Goal: Entertainment & Leisure: Consume media (video, audio)

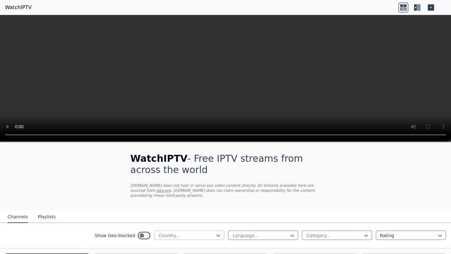
click at [192, 235] on div at bounding box center [186, 236] width 57 height 6
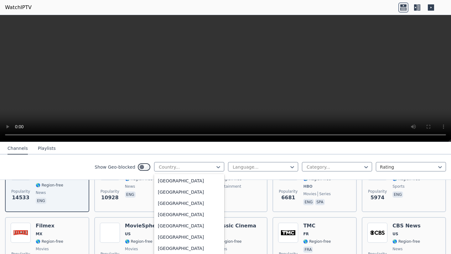
scroll to position [159, 0]
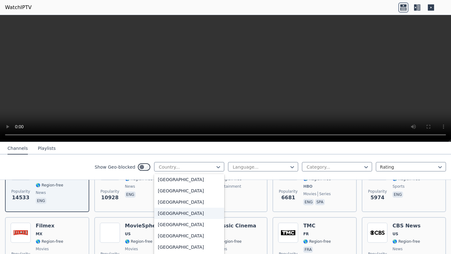
type input "*"
click at [168, 185] on div "[GEOGRAPHIC_DATA]" at bounding box center [189, 179] width 70 height 11
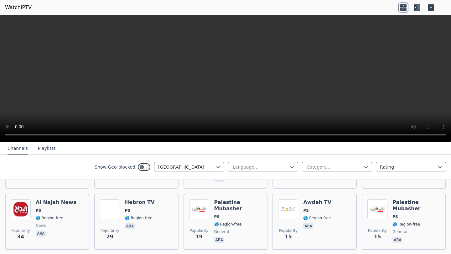
scroll to position [128, 0]
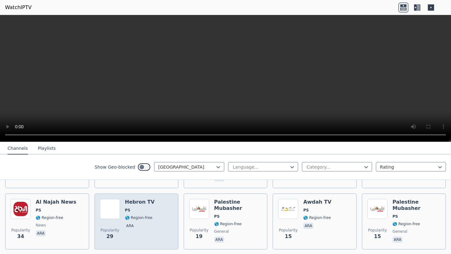
click at [131, 208] on span "PS" at bounding box center [140, 210] width 30 height 5
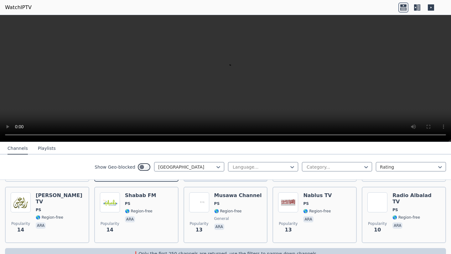
scroll to position [198, 0]
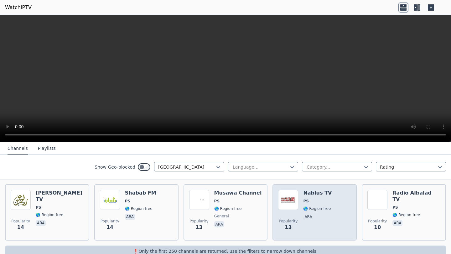
click at [331, 216] on div "Popularity 13 Nablus TV PS 🌎 Region-free ara" at bounding box center [314, 212] width 73 height 45
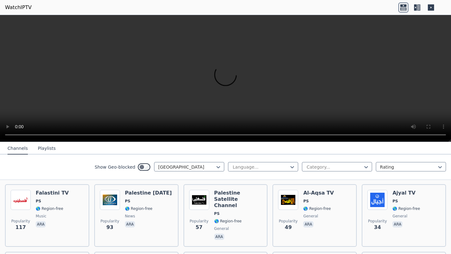
scroll to position [71, 0]
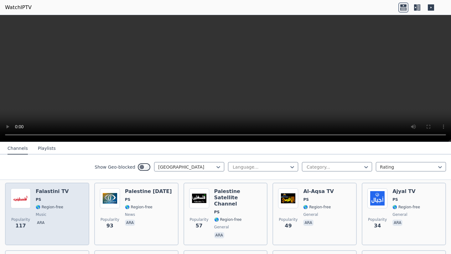
click at [53, 205] on span "🌎 Region-free" at bounding box center [50, 207] width 28 height 5
click at [22, 206] on img at bounding box center [21, 198] width 20 height 20
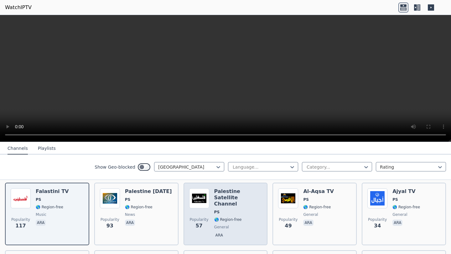
click at [234, 210] on span "PS" at bounding box center [238, 212] width 48 height 5
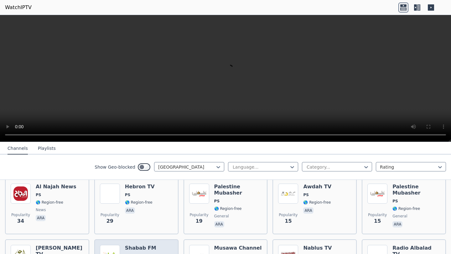
scroll to position [133, 0]
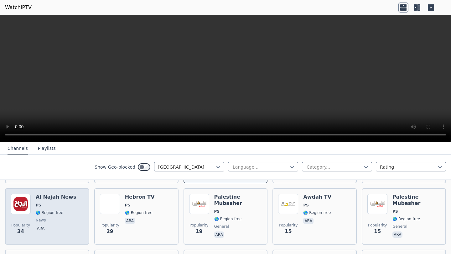
click at [42, 203] on span "PS" at bounding box center [56, 205] width 40 height 5
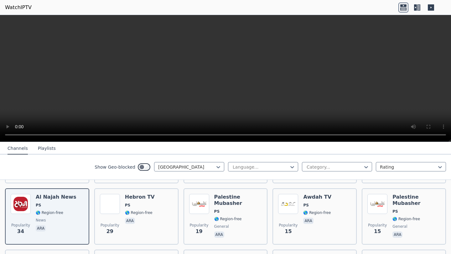
click at [415, 7] on icon at bounding box center [417, 8] width 10 height 10
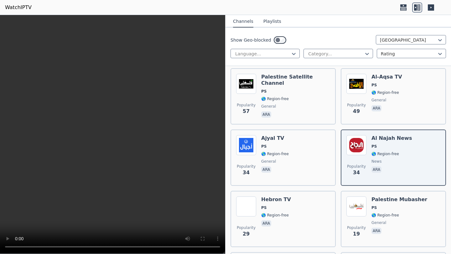
click at [403, 6] on icon at bounding box center [403, 8] width 10 height 10
